Goal: Task Accomplishment & Management: Manage account settings

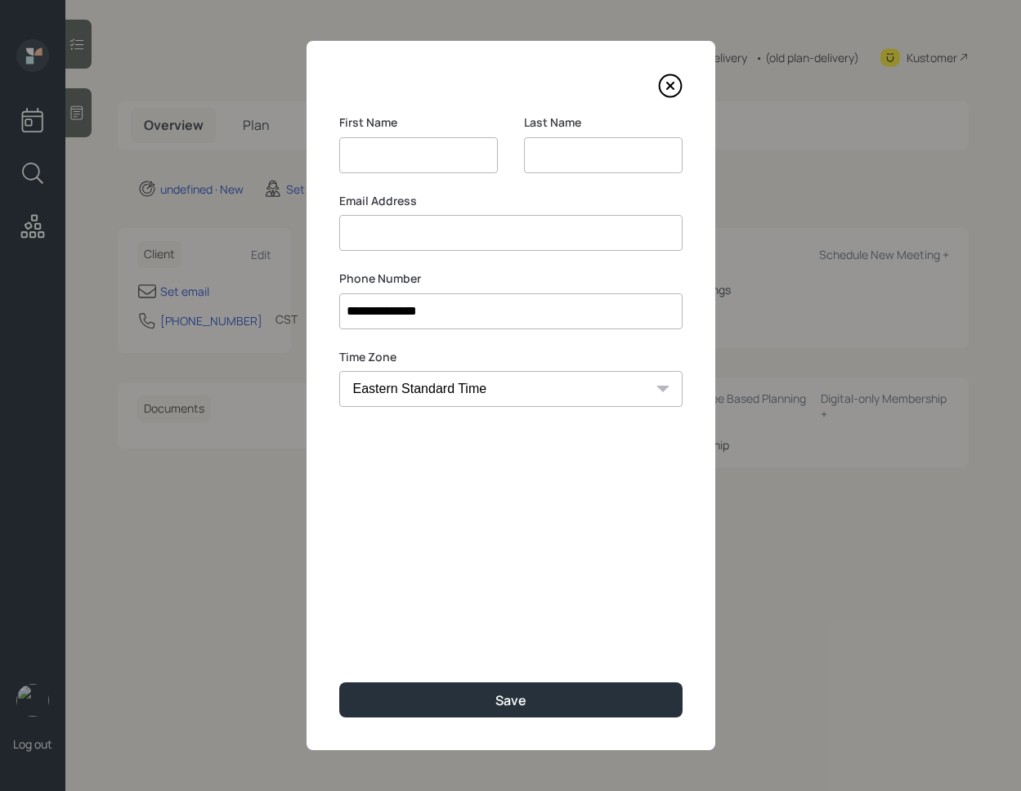
select select "America/[GEOGRAPHIC_DATA]"
type input "[PERSON_NAME]"
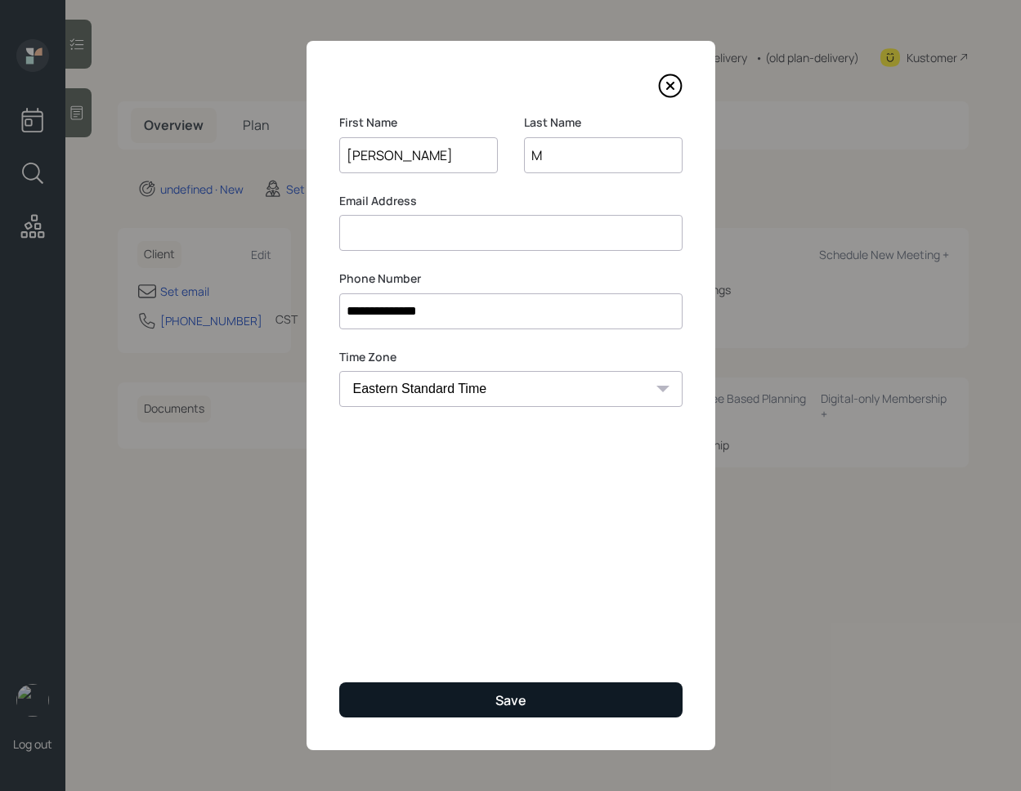
type input "M"
click at [513, 704] on div "Save" at bounding box center [510, 701] width 31 height 18
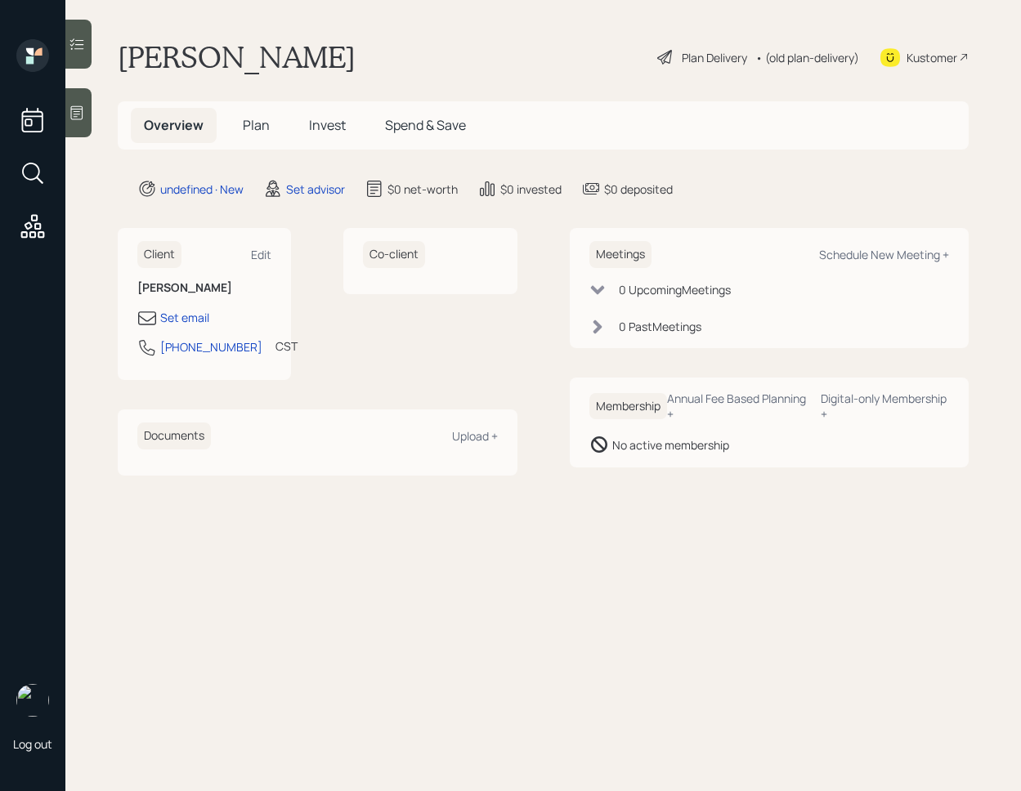
click at [915, 51] on div "Kustomer" at bounding box center [932, 57] width 51 height 17
